Goal: Information Seeking & Learning: Check status

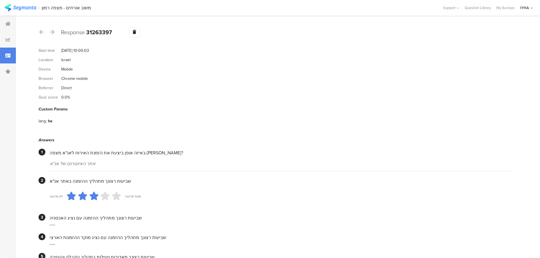
scroll to position [485, 0]
click at [8, 58] on div at bounding box center [8, 56] width 16 height 16
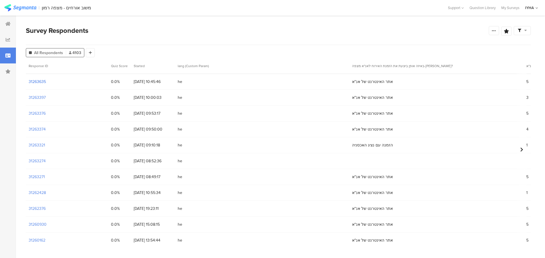
click at [41, 83] on section "31263635" at bounding box center [37, 82] width 17 height 6
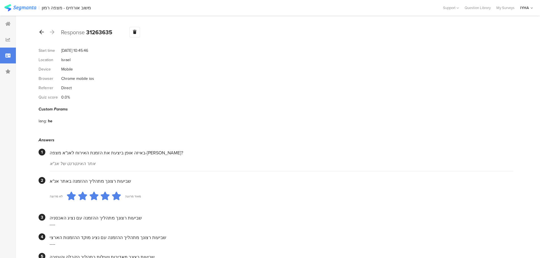
click at [41, 33] on icon at bounding box center [41, 31] width 5 height 5
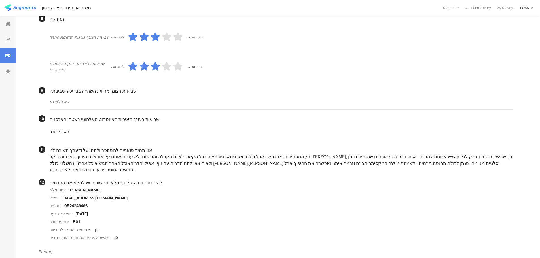
scroll to position [485, 0]
